Goal: Book appointment/travel/reservation

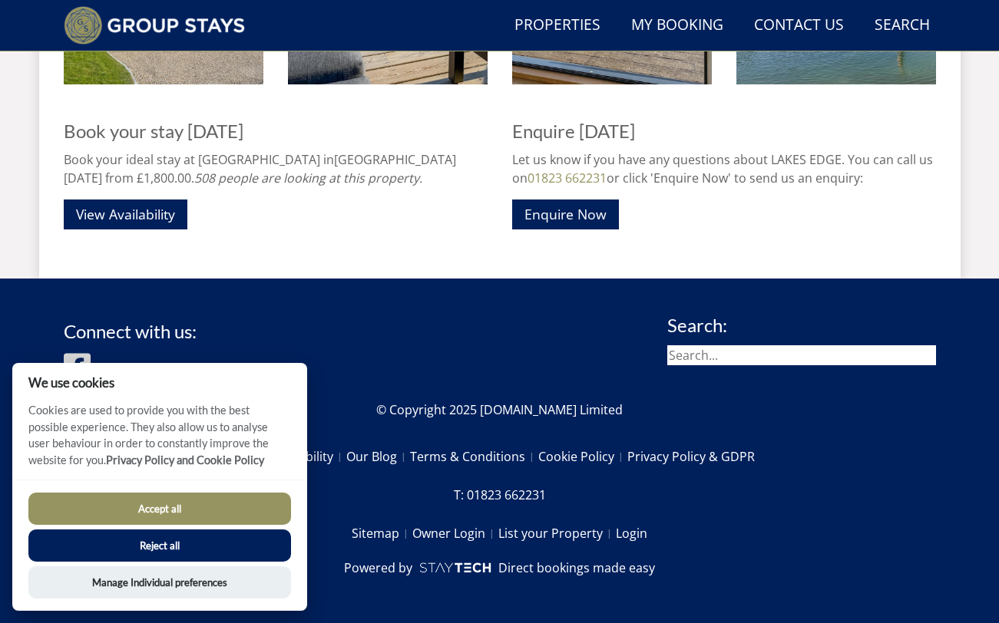
scroll to position [1578, 0]
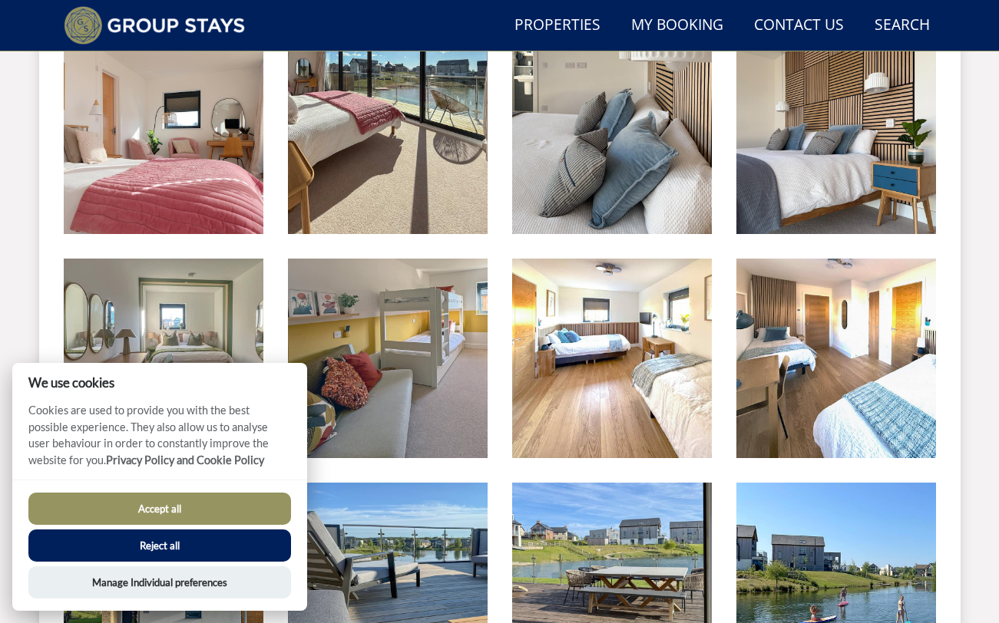
click at [165, 513] on button "Accept all" at bounding box center [159, 509] width 262 height 32
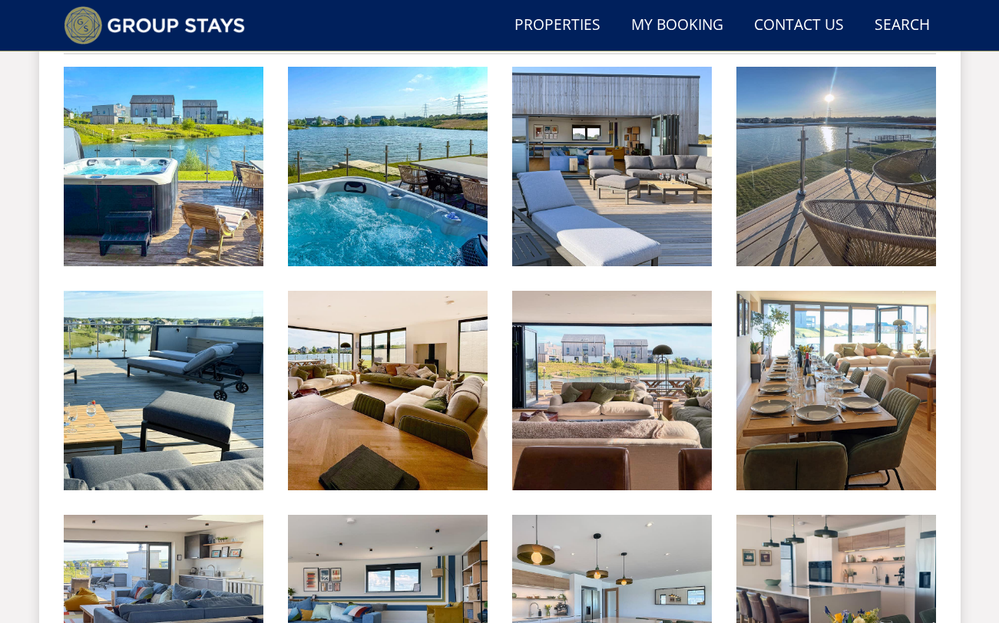
scroll to position [385, 0]
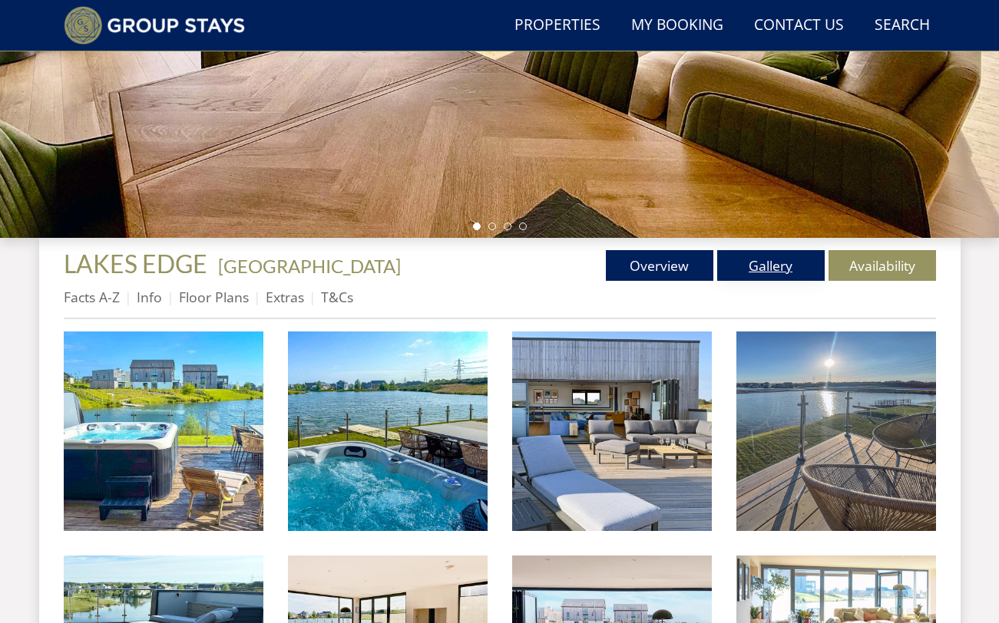
click at [772, 276] on link "Gallery" at bounding box center [770, 265] width 107 height 31
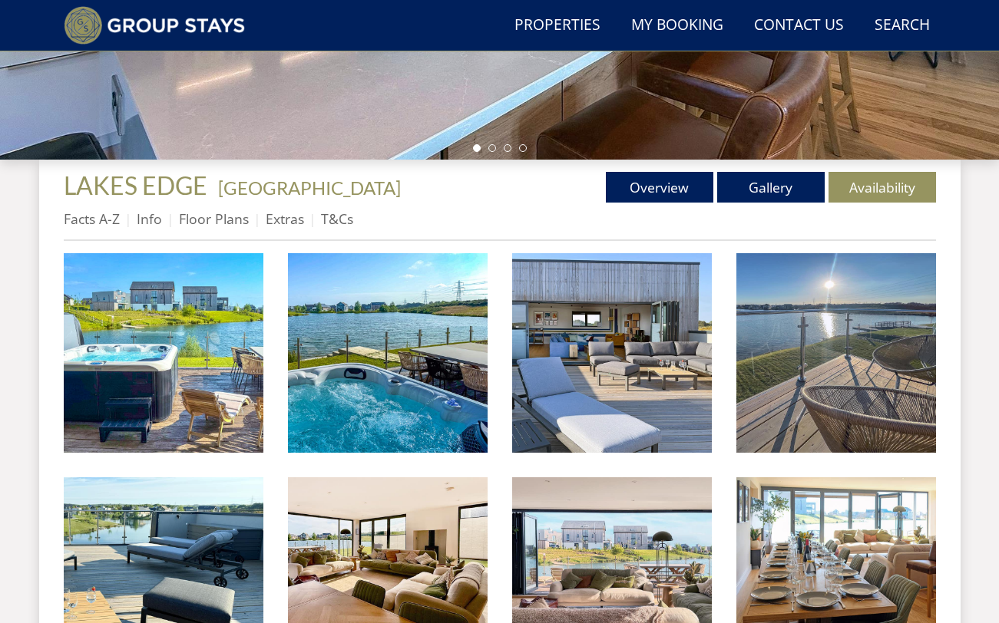
scroll to position [247, 0]
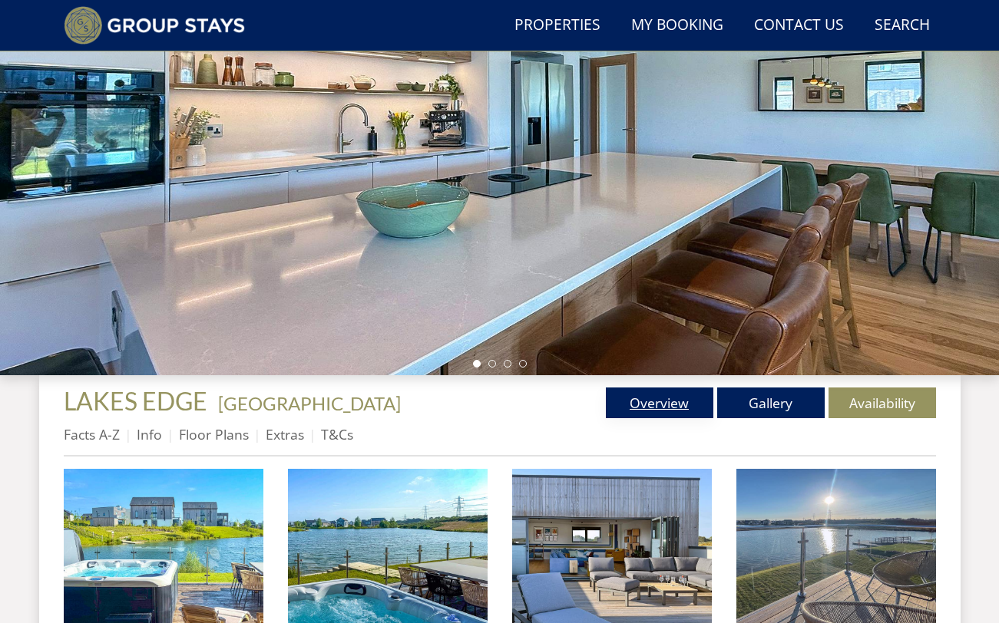
click at [676, 394] on link "Overview" at bounding box center [659, 403] width 107 height 31
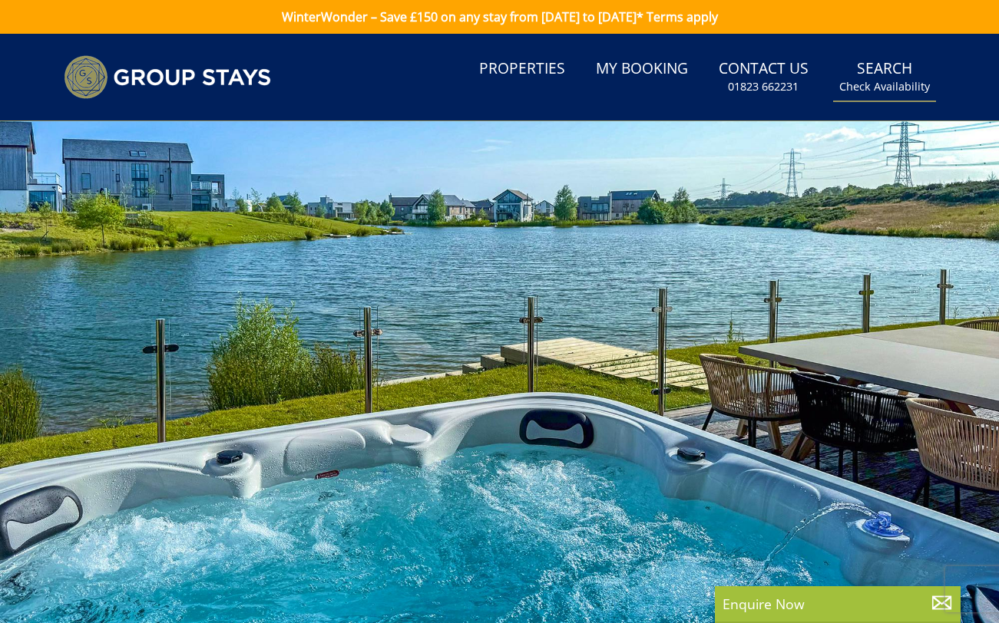
click at [888, 85] on small "Check Availability" at bounding box center [884, 86] width 91 height 15
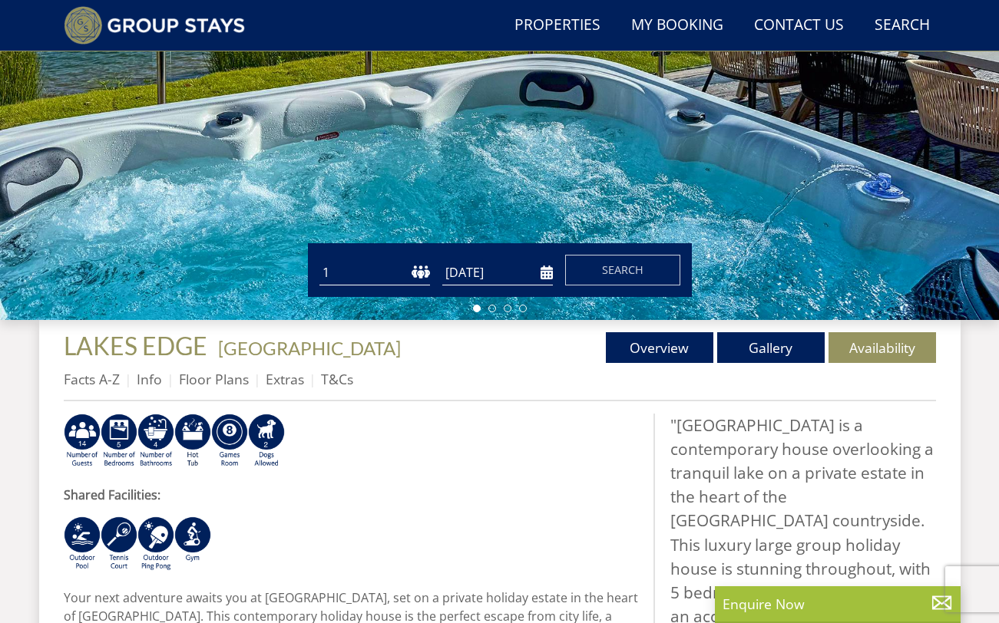
scroll to position [339, 0]
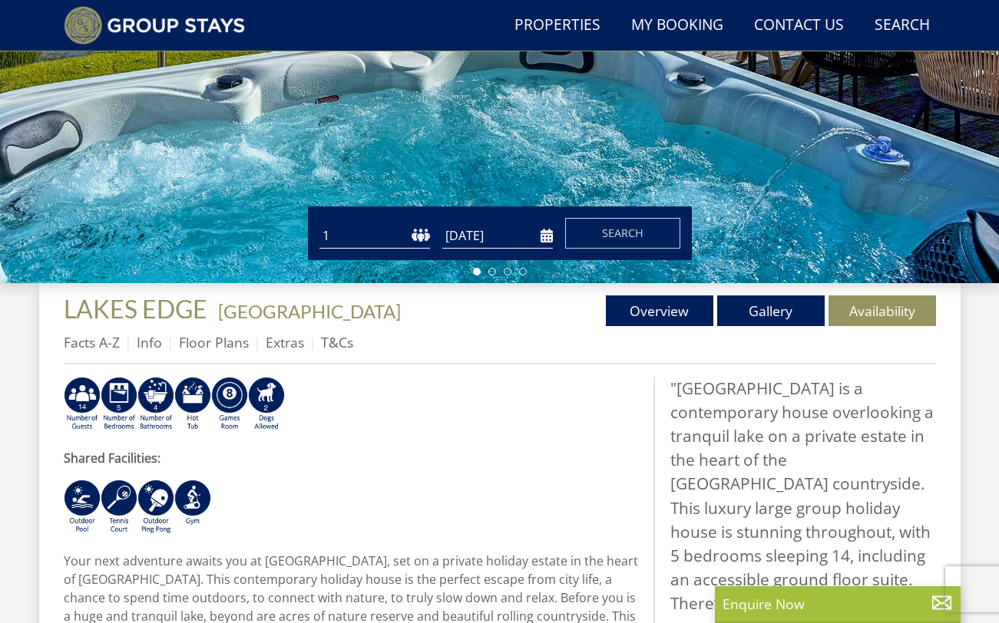
click at [427, 235] on select "1 2 3 4 5 6 7 8 9 10 11 12 13 14 15 16 17 18 19 20 21 22 23 24 25 26 27 28 29 3…" at bounding box center [374, 235] width 111 height 25
select select "14"
click at [319, 223] on select "1 2 3 4 5 6 7 8 9 10 11 12 13 14 15 16 17 18 19 20 21 22 23 24 25 26 27 28 29 3…" at bounding box center [374, 235] width 111 height 25
click at [542, 230] on input "[DATE]" at bounding box center [497, 235] width 111 height 25
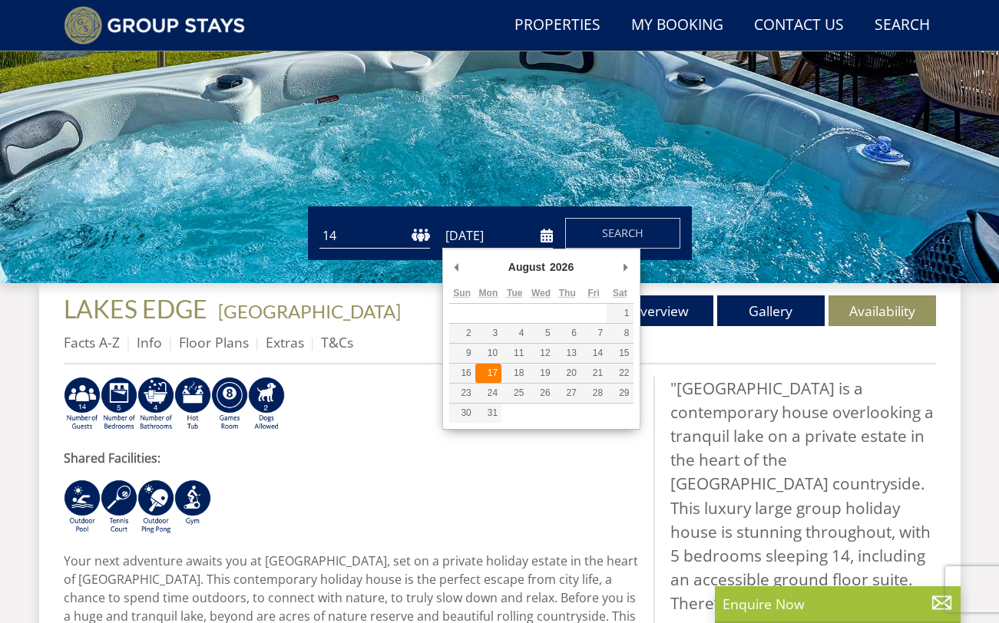
type input "[DATE]"
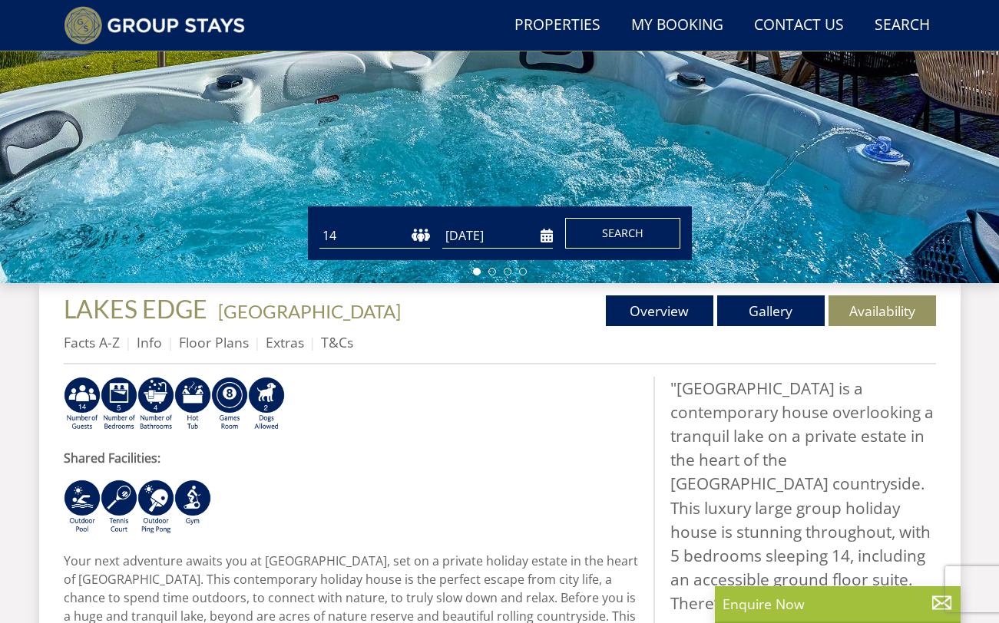
click at [622, 230] on span "Search" at bounding box center [622, 233] width 41 height 15
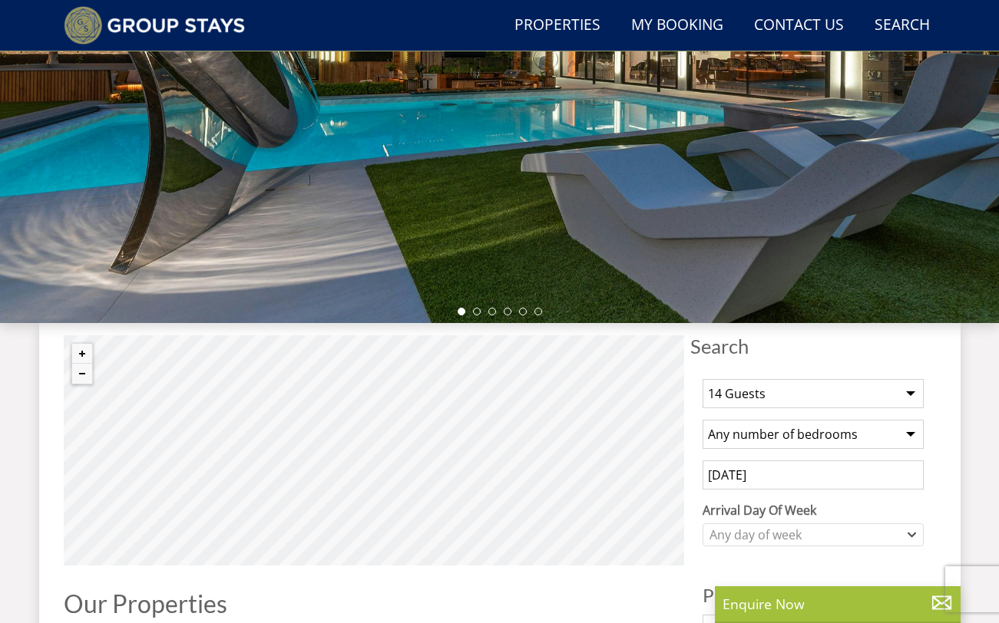
scroll to position [369, 0]
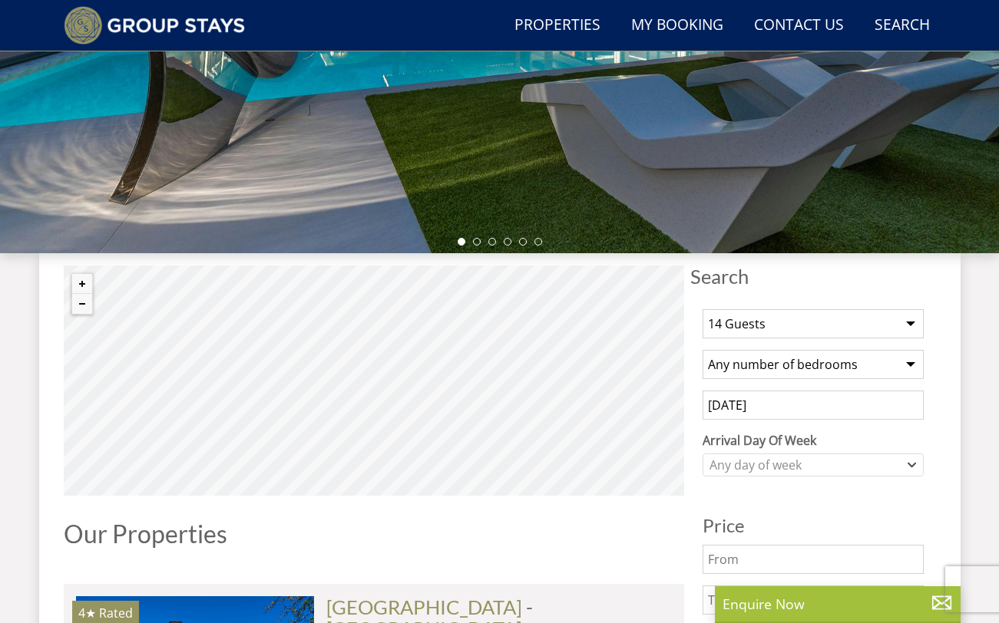
click at [753, 375] on select "Any number of bedrooms 1 Bedroom 2 Bedrooms 3 Bedrooms 4 Bedrooms 5 Bedrooms 6 …" at bounding box center [812, 364] width 221 height 29
click at [761, 464] on div "Any day of week" at bounding box center [804, 465] width 199 height 17
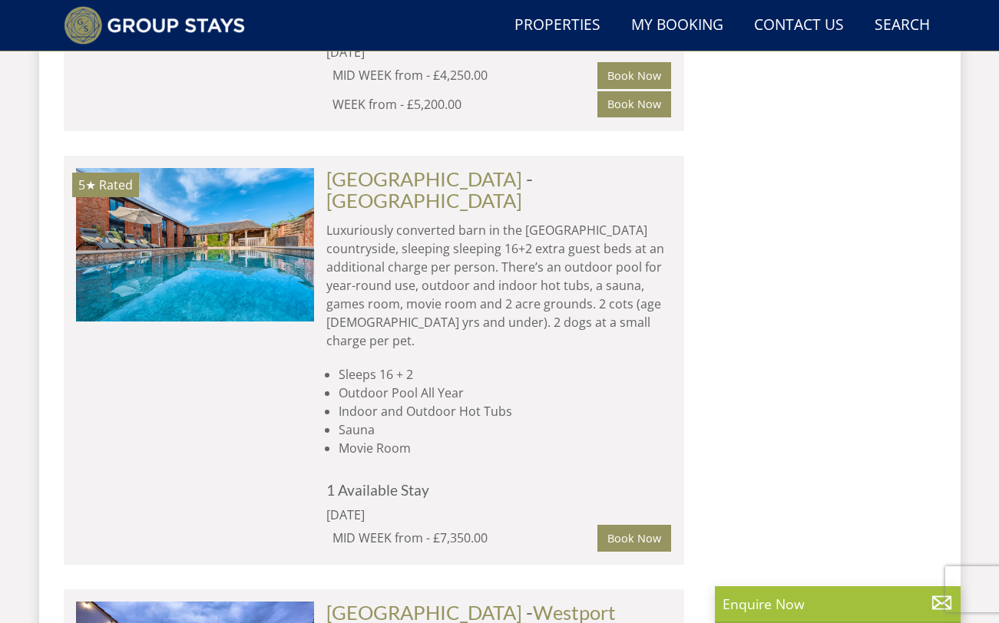
scroll to position [9154, 0]
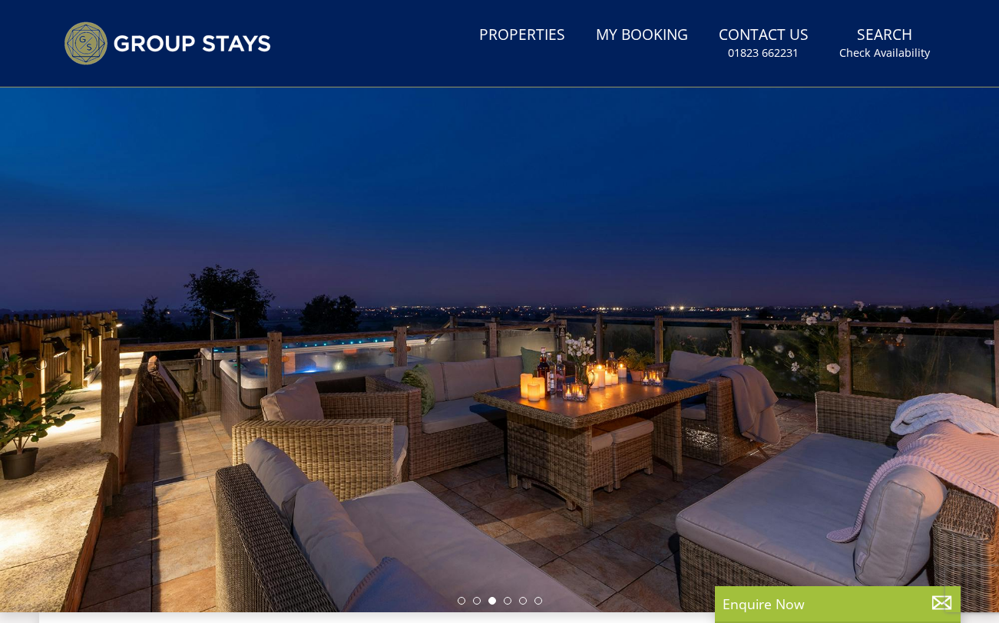
scroll to position [0, 0]
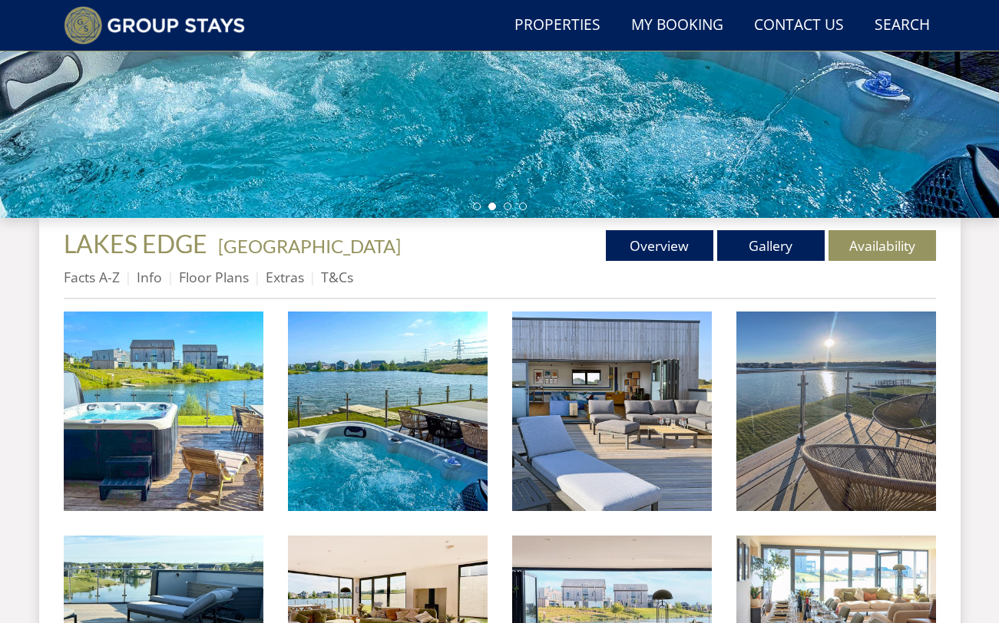
scroll to position [358, 0]
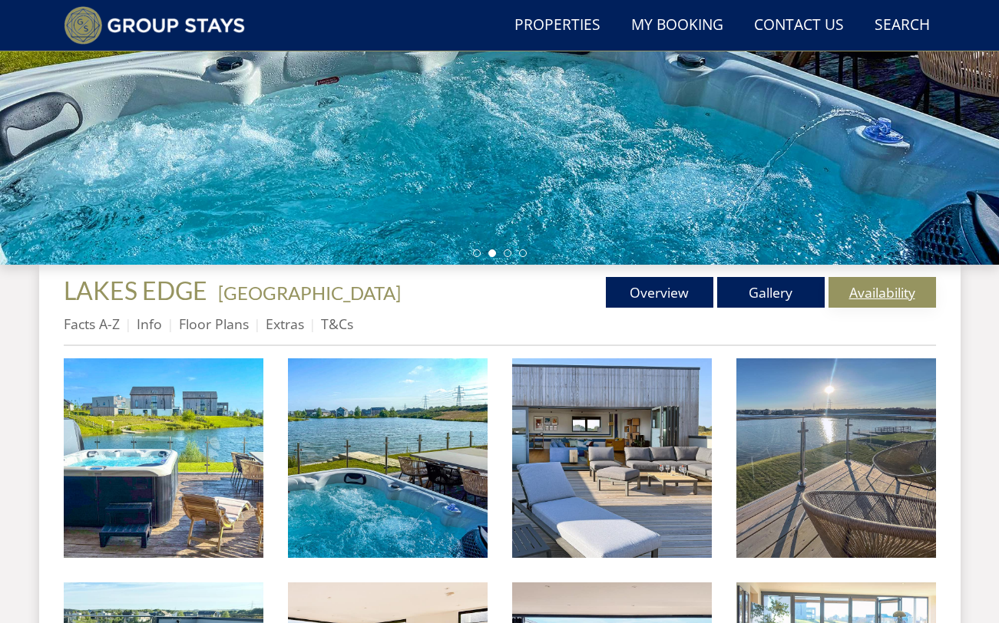
click at [864, 290] on link "Availability" at bounding box center [881, 292] width 107 height 31
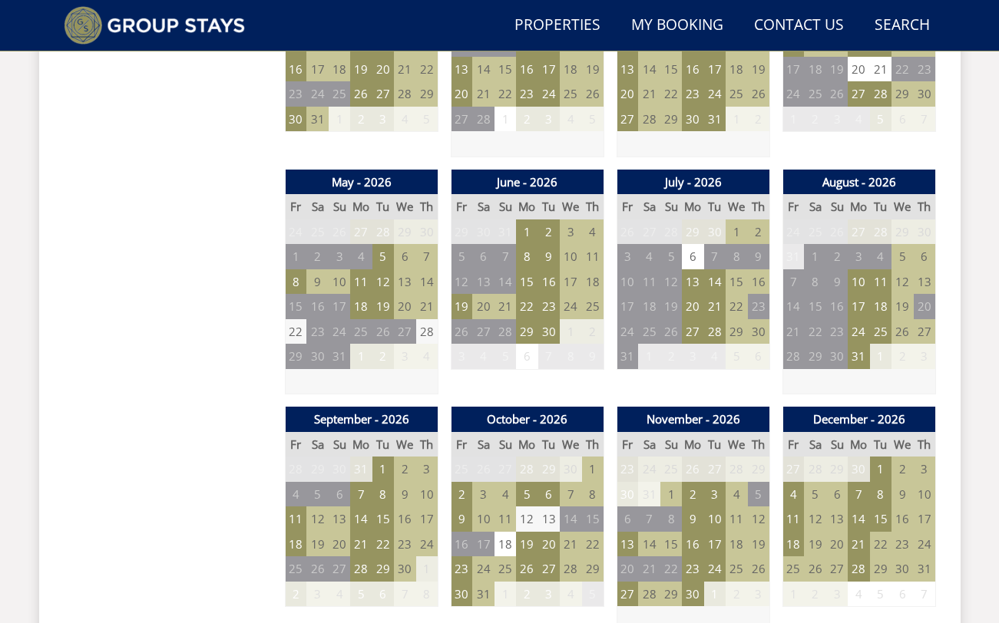
scroll to position [1022, 0]
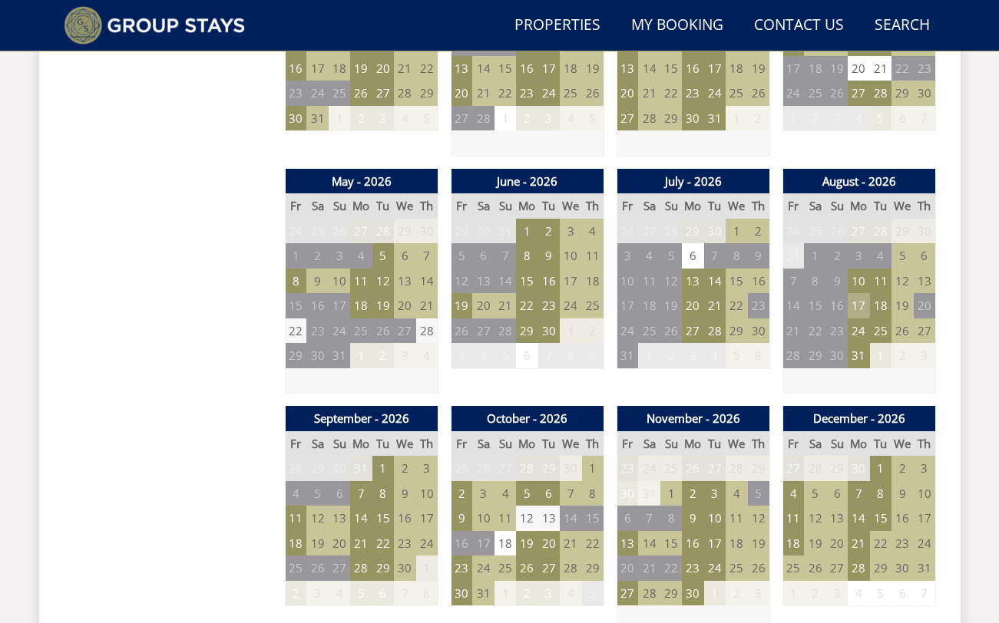
click at [863, 307] on td "17" at bounding box center [857, 305] width 21 height 25
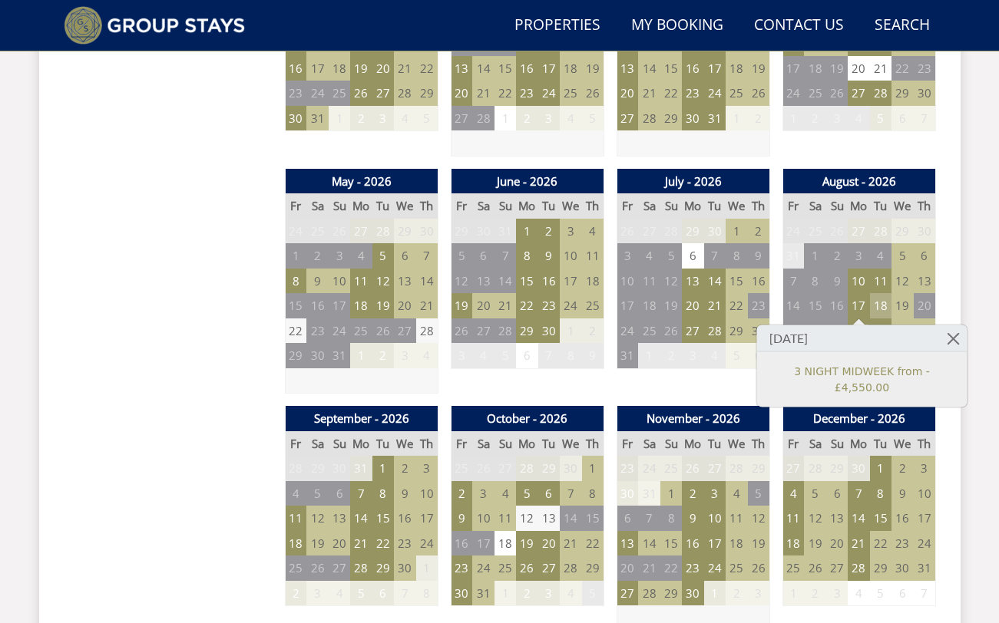
click at [887, 302] on td "18" at bounding box center [880, 305] width 21 height 25
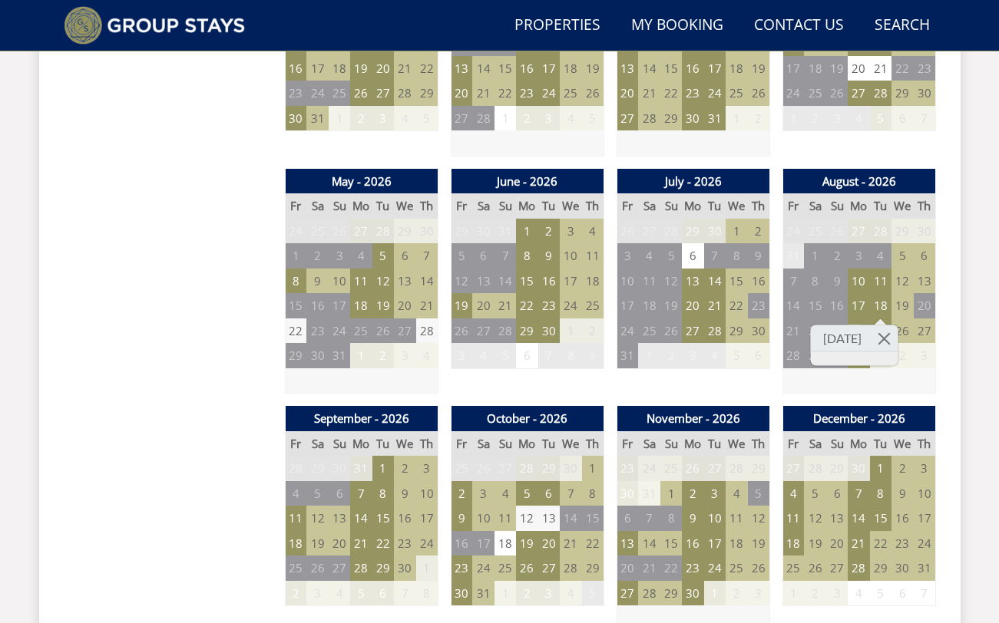
click at [901, 302] on td "19" at bounding box center [901, 305] width 21 height 25
click at [860, 333] on td "24" at bounding box center [857, 331] width 21 height 25
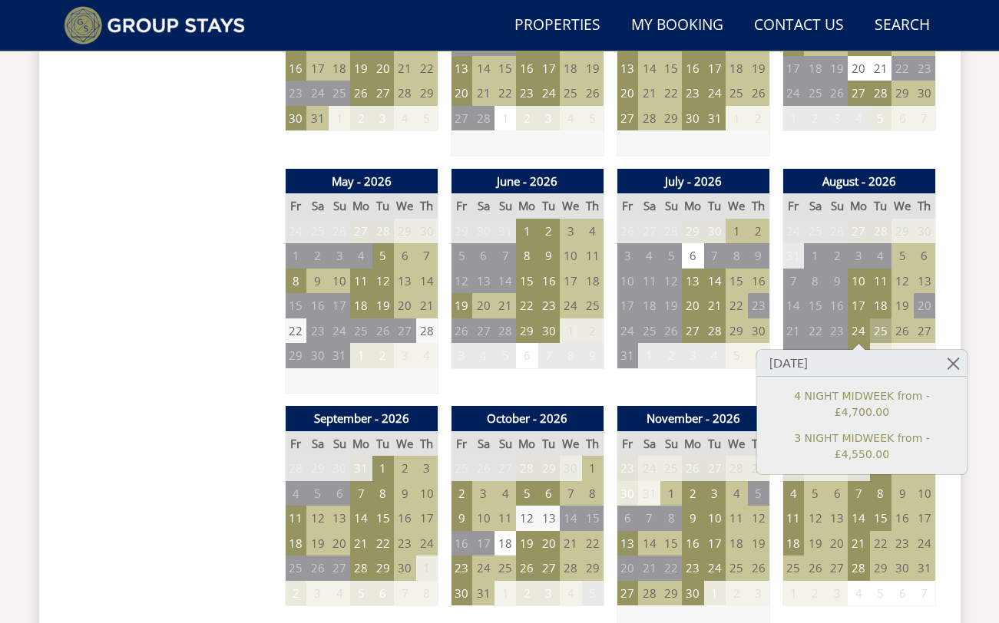
click at [878, 328] on td "25" at bounding box center [880, 331] width 21 height 25
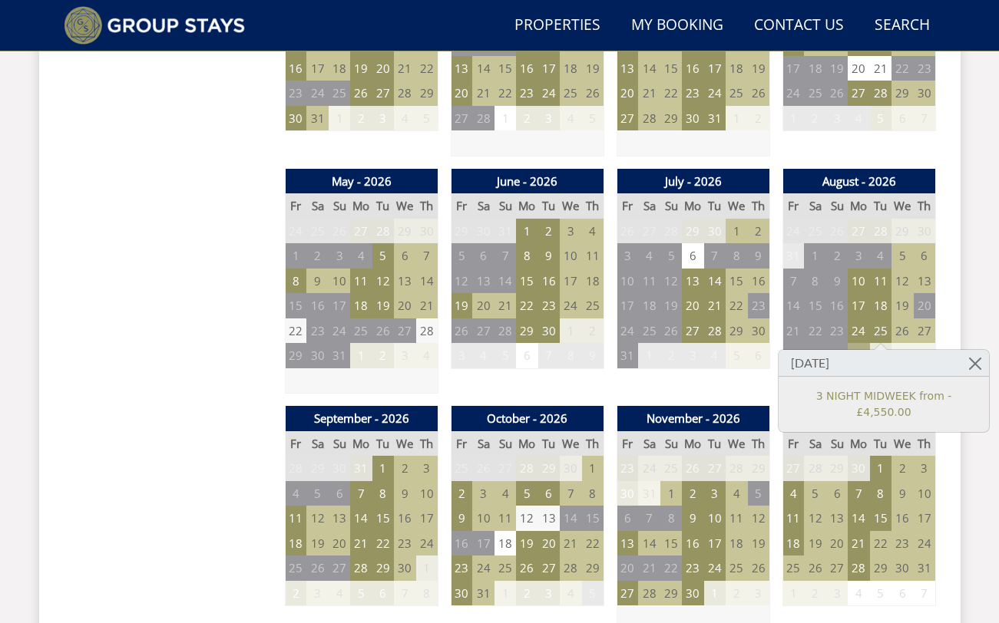
click at [859, 344] on td "31" at bounding box center [857, 355] width 21 height 25
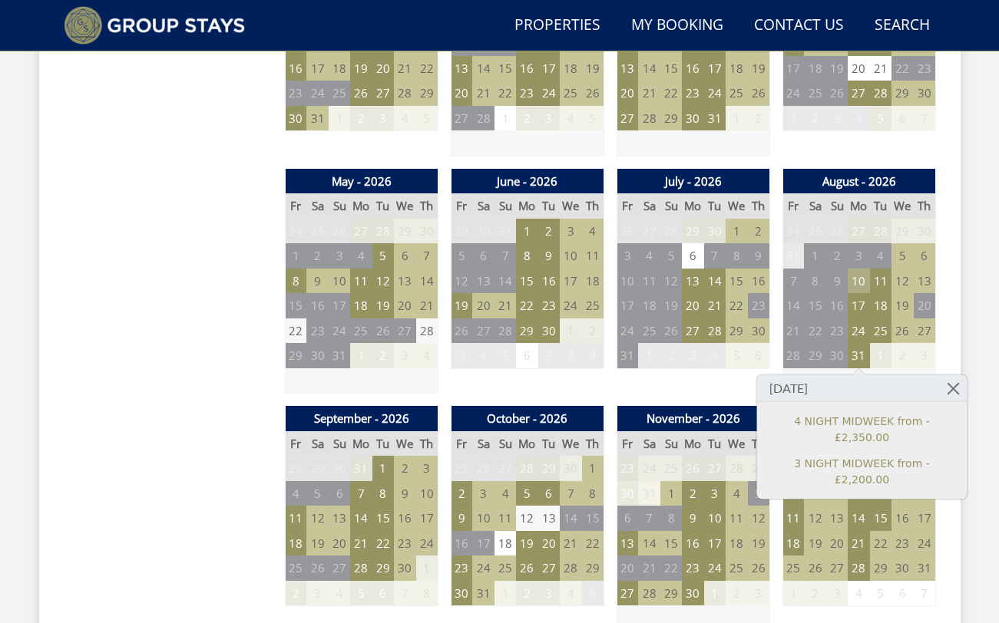
click at [867, 284] on td "10" at bounding box center [857, 281] width 21 height 25
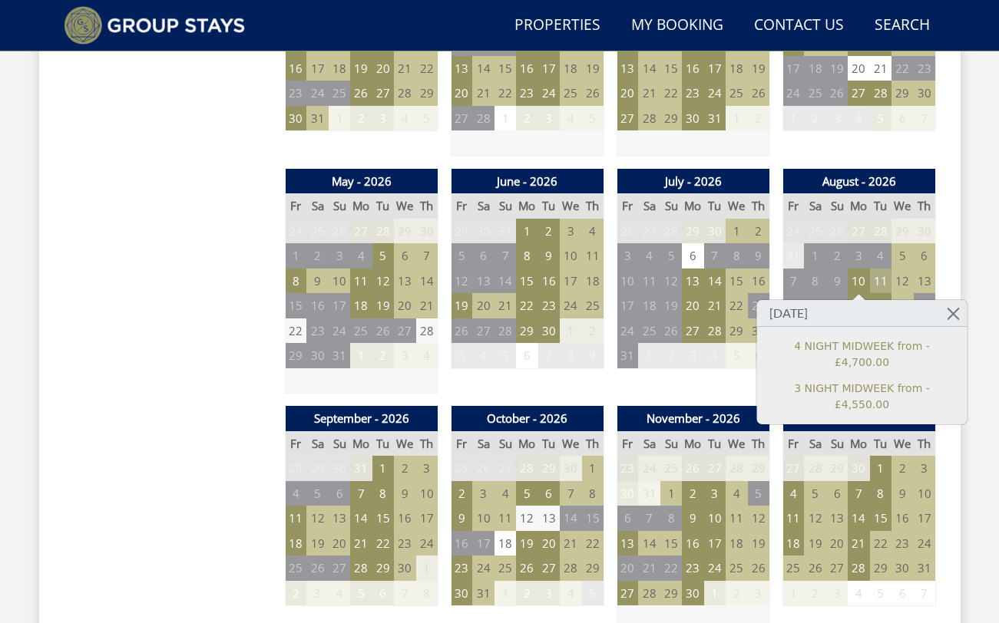
click at [885, 281] on td "11" at bounding box center [880, 281] width 21 height 25
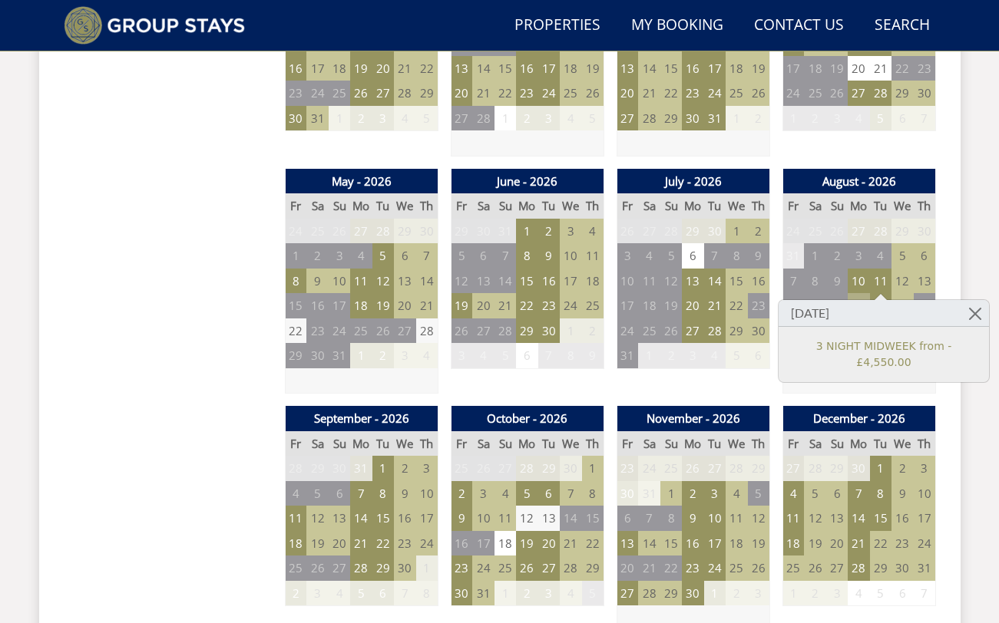
click at [863, 296] on td "17" at bounding box center [857, 305] width 21 height 25
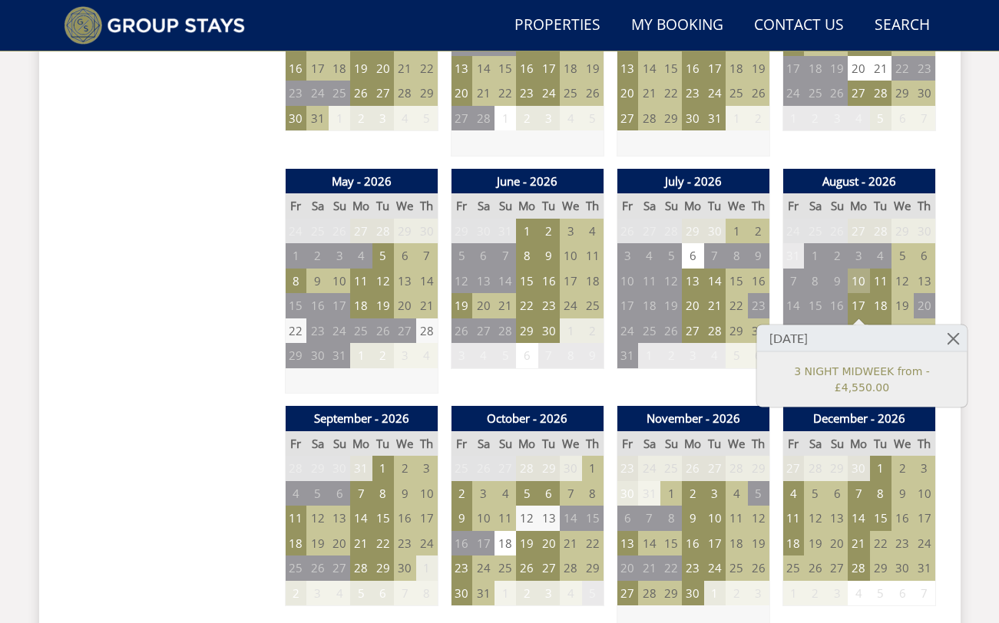
click at [863, 286] on td "10" at bounding box center [857, 281] width 21 height 25
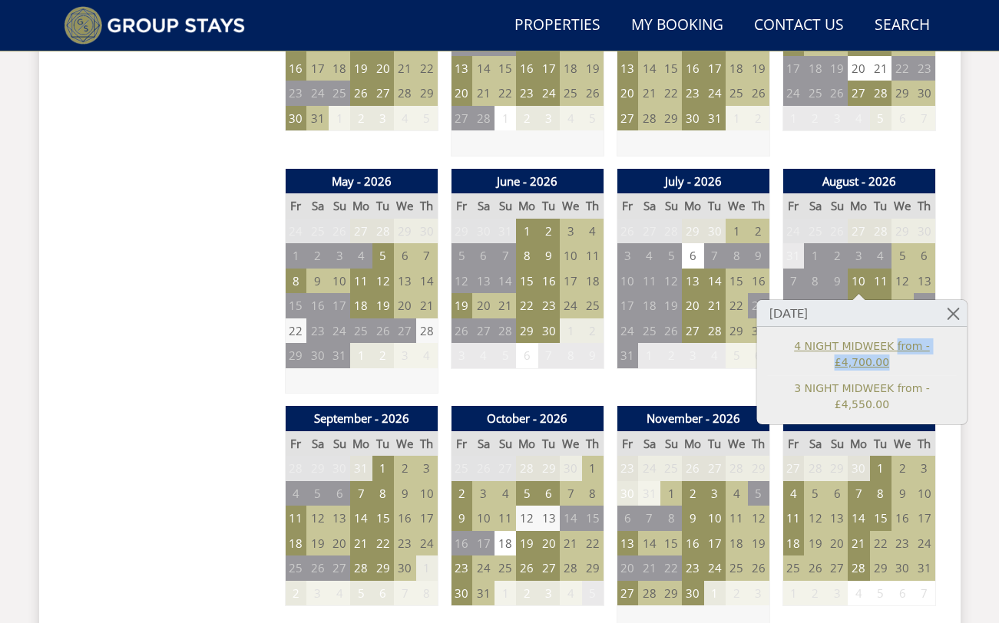
drag, startPoint x: 958, startPoint y: 342, endPoint x: 864, endPoint y: 347, distance: 93.8
click at [864, 347] on div "4 NIGHT MIDWEEK from - £4,700.00 3 NIGHT MIDWEEK from - £4,550.00" at bounding box center [862, 375] width 210 height 97
copy link "from - £4,700.00"
click at [665, 388] on div "July - 2026 Fr Sa Su Mo Tu We Th 26 27 28 29 30 1 2 3 4 5 6 7 8 9 10 11" at bounding box center [693, 282] width 154 height 226
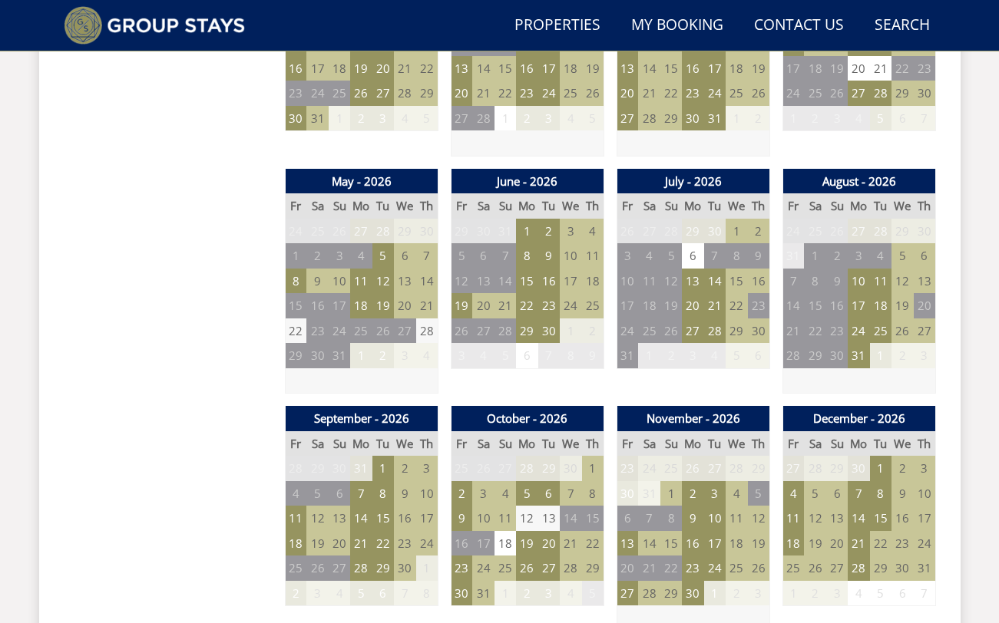
click at [811, 490] on td "5" at bounding box center [814, 493] width 21 height 25
click at [862, 490] on td "7" at bounding box center [857, 493] width 21 height 25
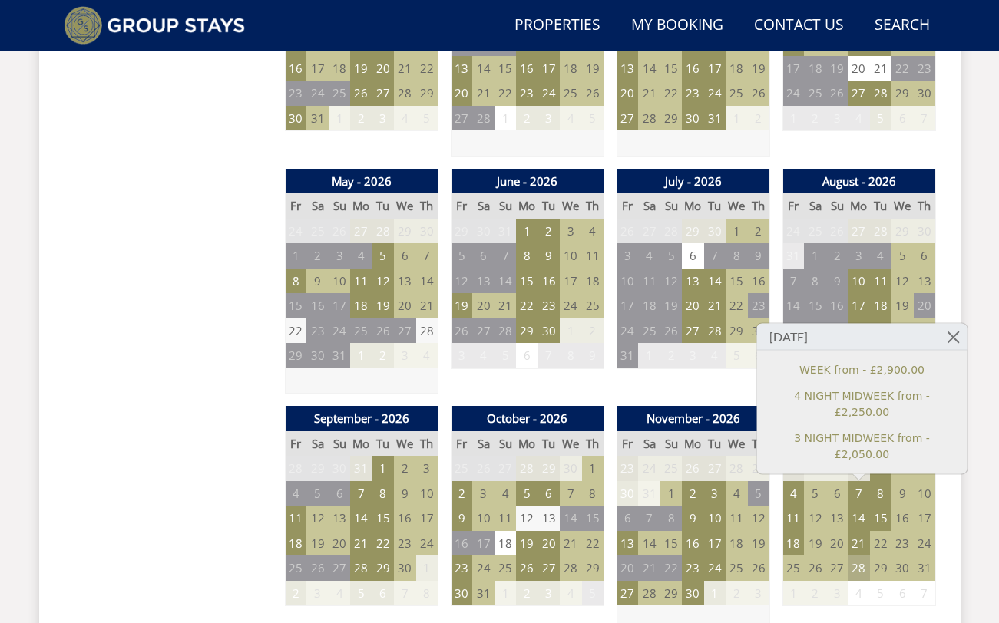
click at [859, 561] on td "28" at bounding box center [857, 568] width 21 height 25
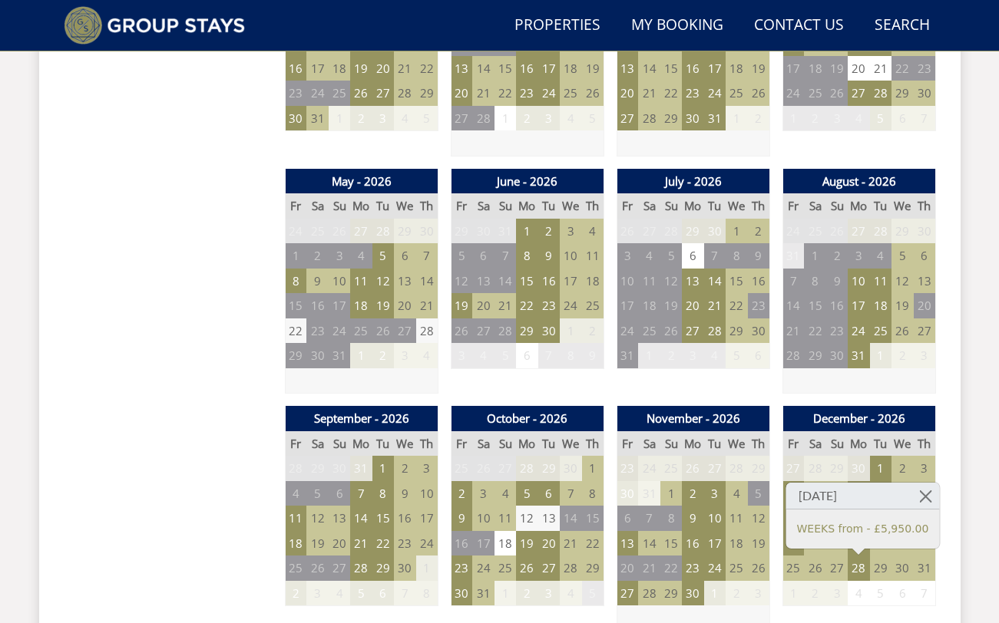
click at [903, 304] on td "19" at bounding box center [901, 305] width 21 height 25
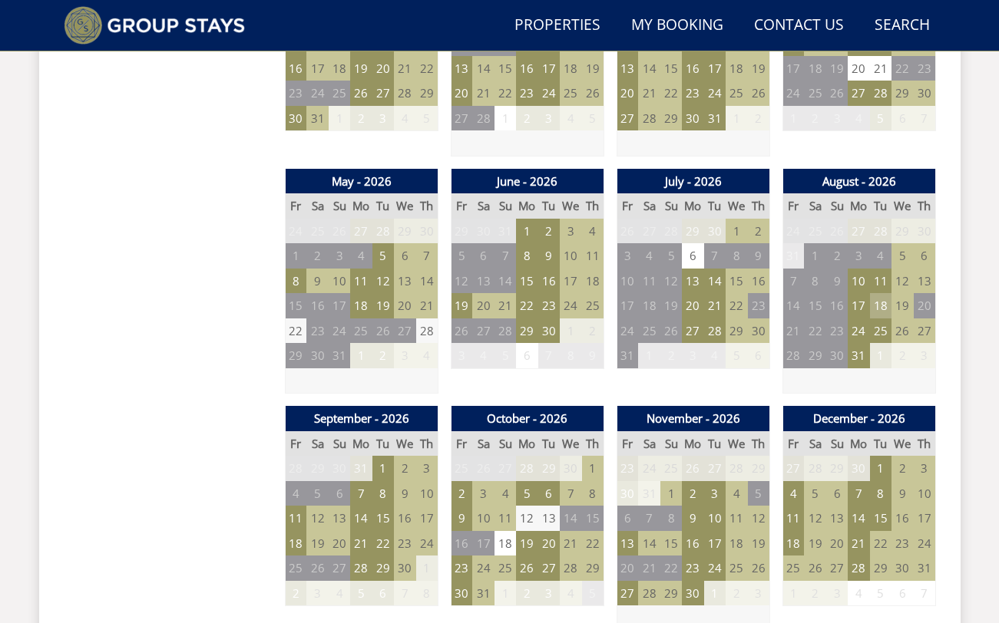
click at [871, 304] on td "18" at bounding box center [880, 305] width 21 height 25
click at [856, 305] on td "17" at bounding box center [857, 305] width 21 height 25
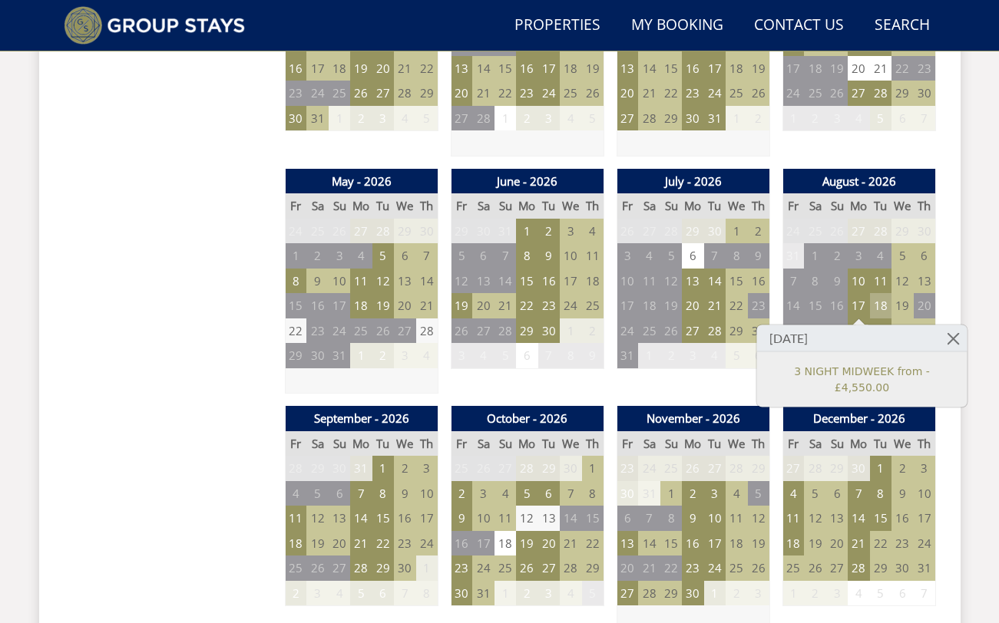
click at [882, 301] on td "18" at bounding box center [880, 305] width 21 height 25
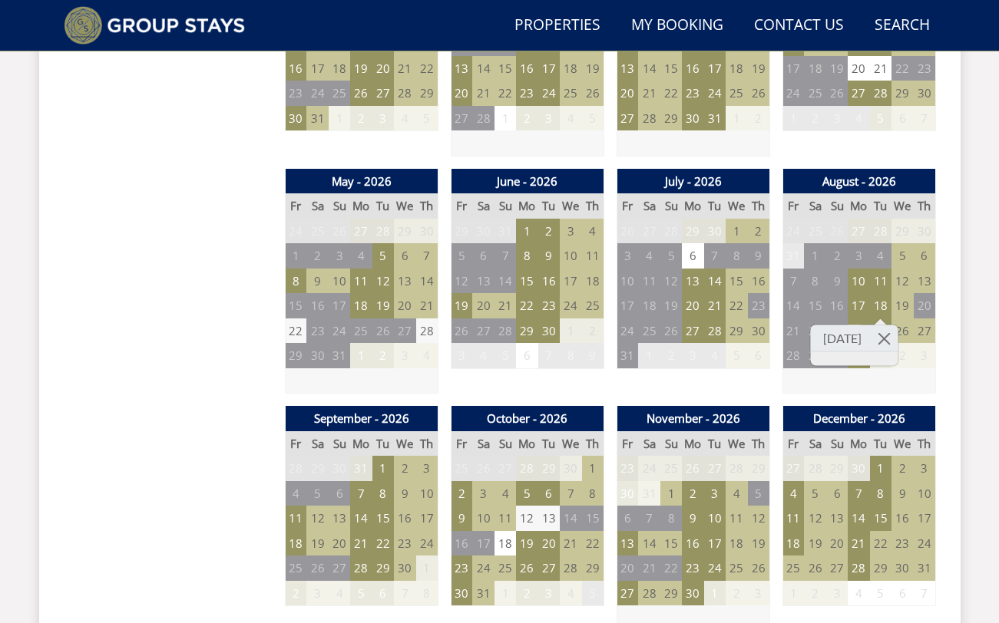
click at [906, 301] on td "19" at bounding box center [901, 305] width 21 height 25
click at [879, 302] on td "18" at bounding box center [880, 305] width 21 height 25
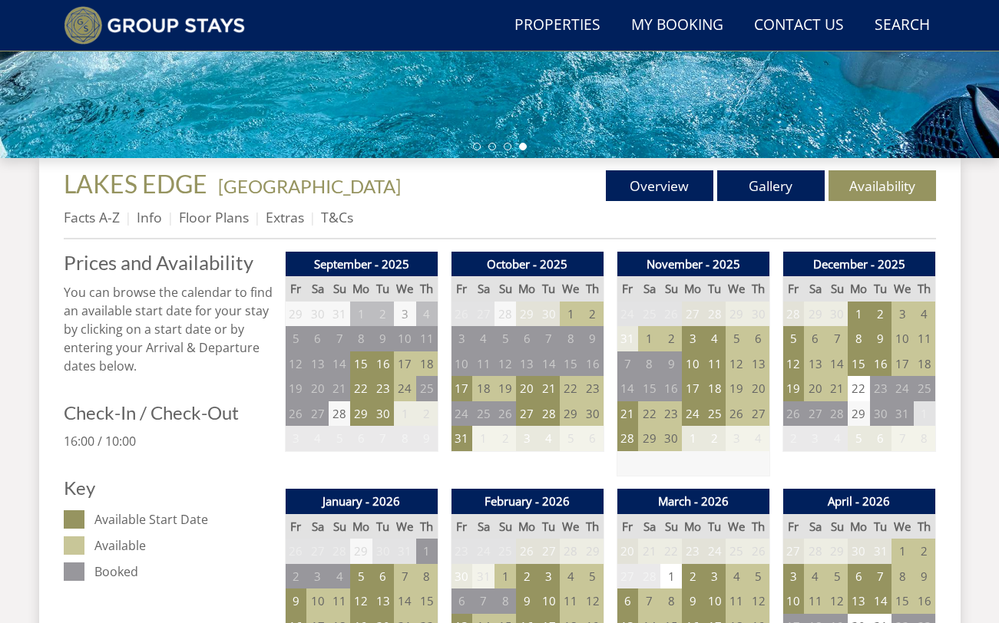
scroll to position [203, 0]
